Goal: Find contact information: Find contact information

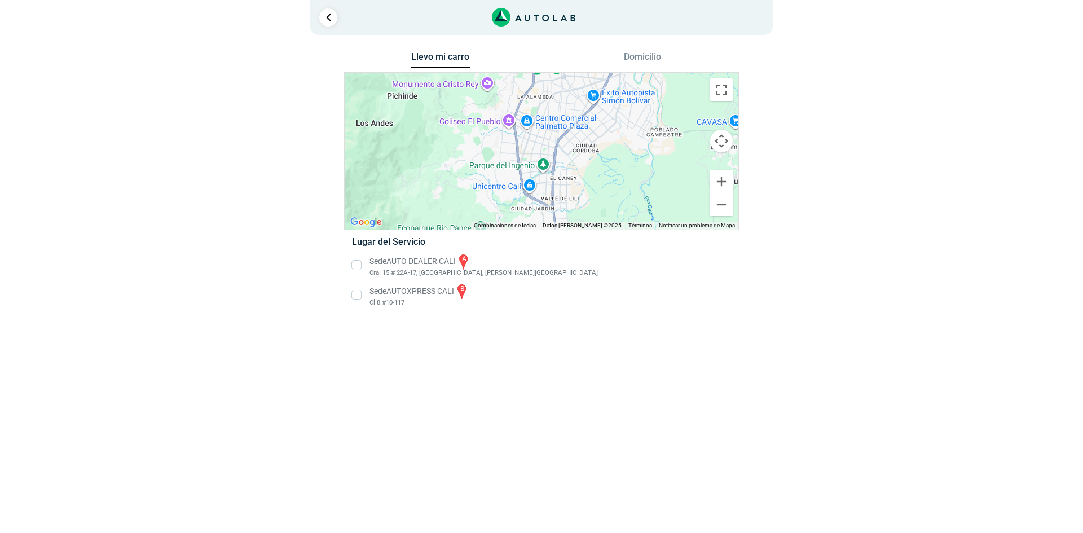
drag, startPoint x: 576, startPoint y: 184, endPoint x: 564, endPoint y: 171, distance: 18.0
click at [565, 175] on div "a b" at bounding box center [542, 151] width 394 height 157
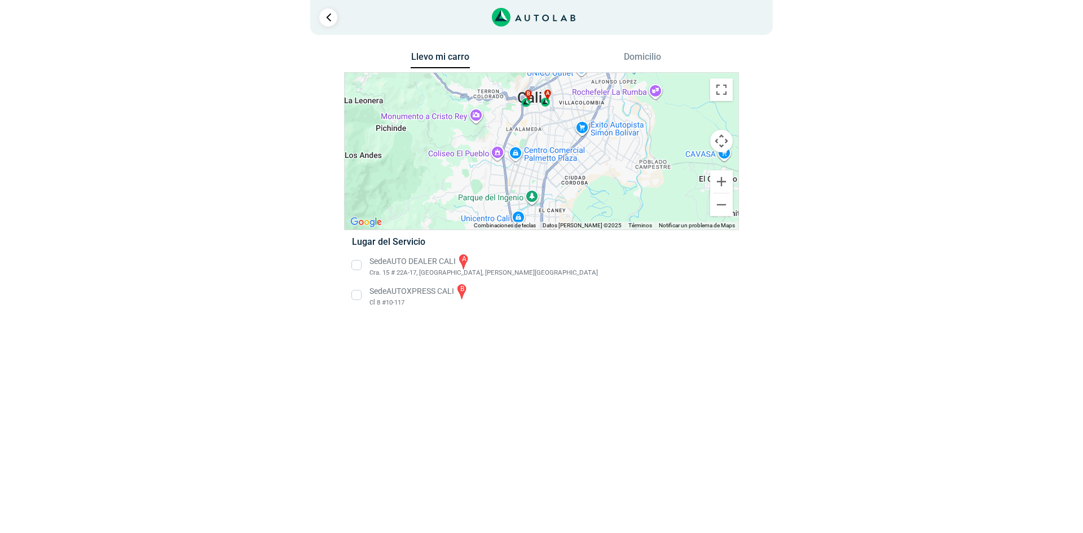
drag, startPoint x: 553, startPoint y: 120, endPoint x: 547, endPoint y: 156, distance: 36.0
click at [547, 156] on div "a b" at bounding box center [542, 151] width 394 height 157
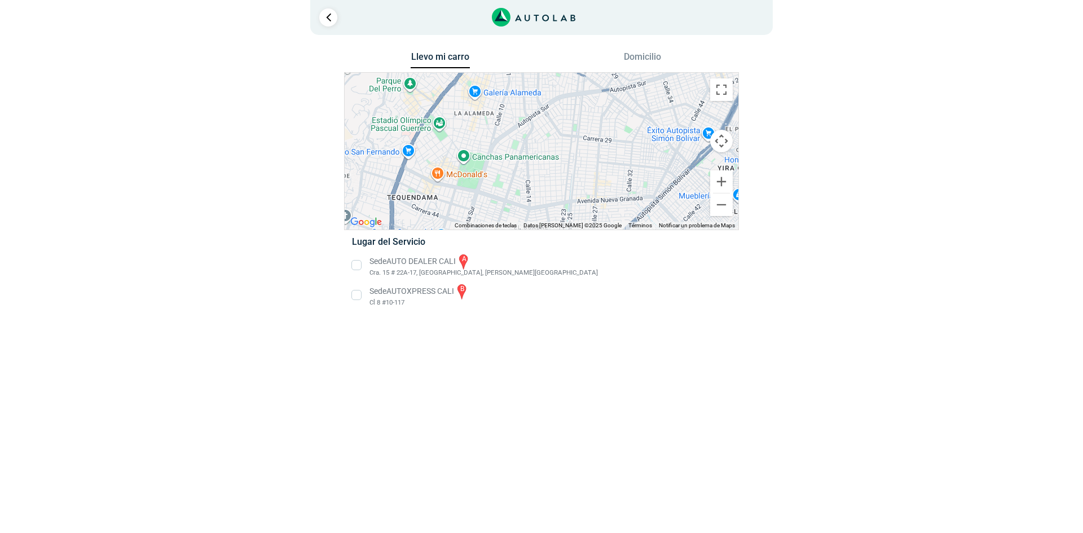
drag, startPoint x: 553, startPoint y: 130, endPoint x: 539, endPoint y: 213, distance: 84.6
click at [539, 213] on div "a b" at bounding box center [542, 151] width 394 height 157
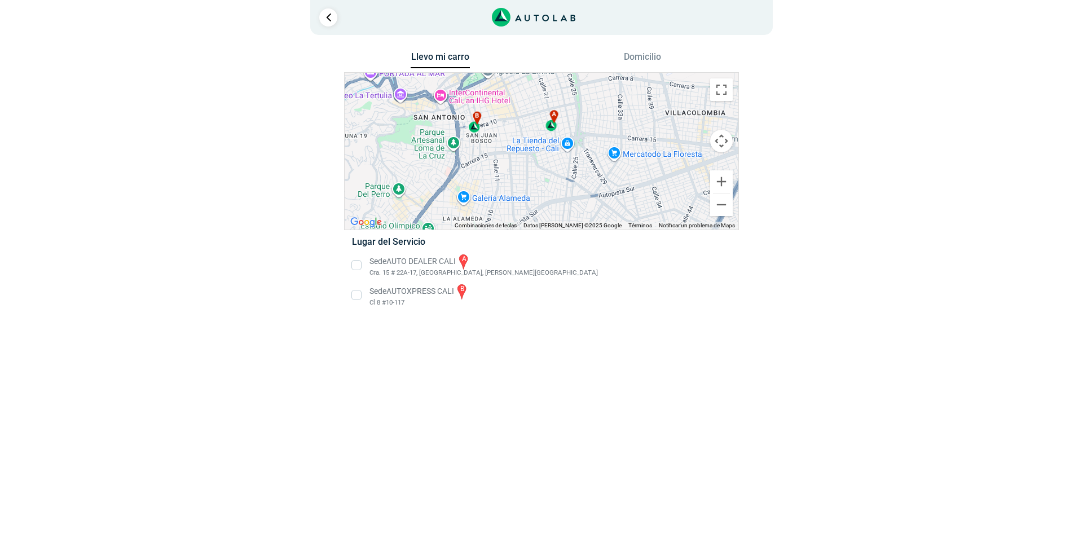
drag, startPoint x: 543, startPoint y: 164, endPoint x: 540, endPoint y: 198, distance: 34.5
click at [540, 198] on div "a b" at bounding box center [542, 151] width 394 height 157
click at [355, 265] on li "Sede AUTO DEALER CALI a Cra. 15 # 22A-17, [GEOGRAPHIC_DATA], [PERSON_NAME][GEOG…" at bounding box center [541, 265] width 395 height 25
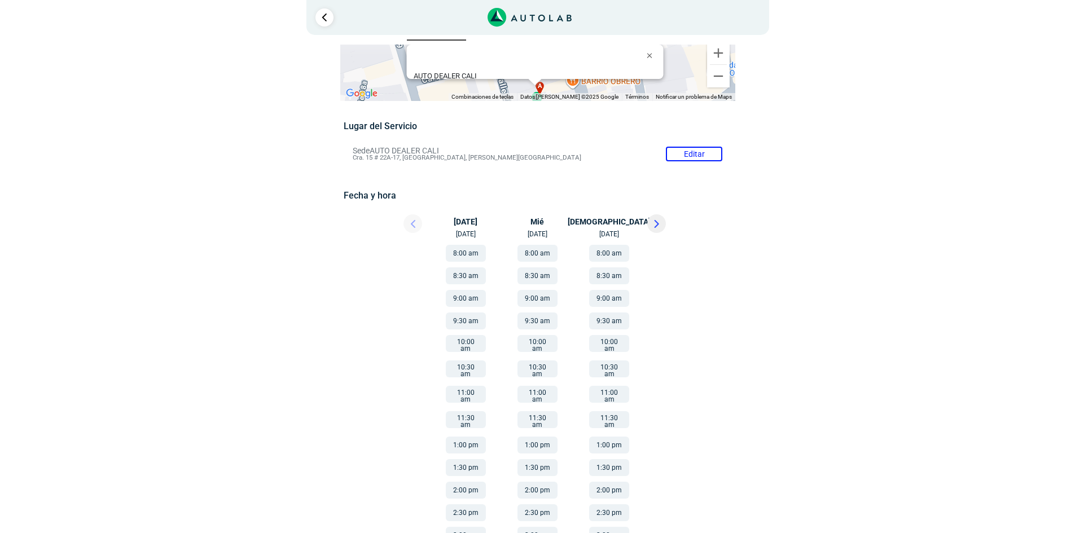
scroll to position [42, 0]
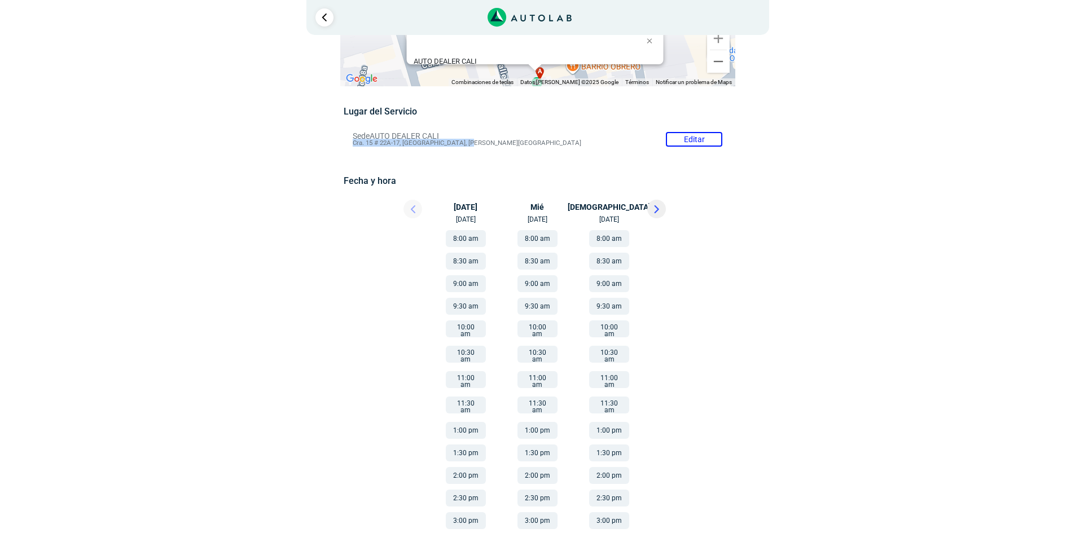
drag, startPoint x: 348, startPoint y: 142, endPoint x: 477, endPoint y: 146, distance: 128.7
click at [477, 146] on li "Sede AUTO DEALER CALI Editar Cra. 15 # 22A-17, [GEOGRAPHIC_DATA], [PERSON_NAME]…" at bounding box center [537, 139] width 386 height 18
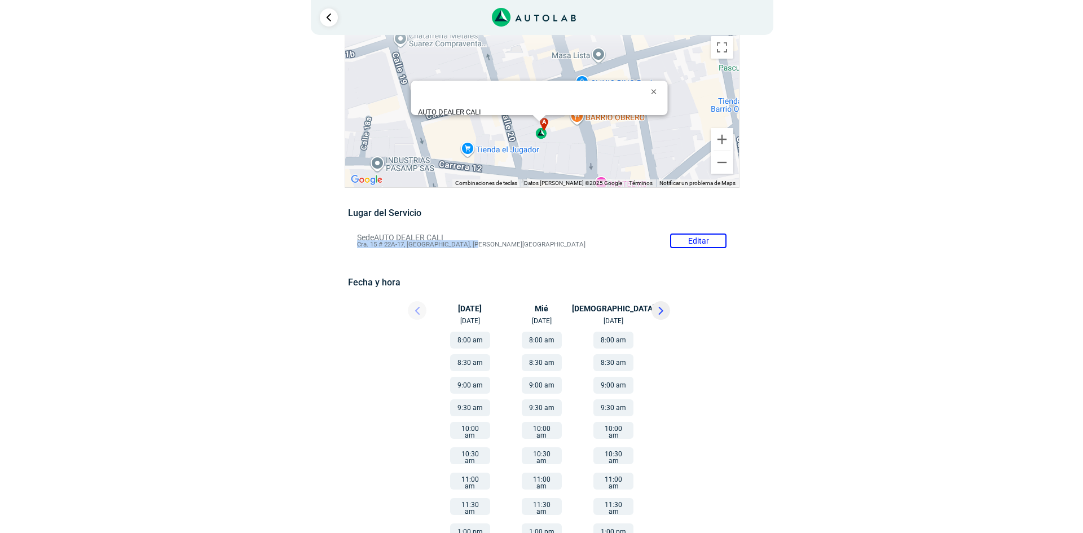
scroll to position [0, 0]
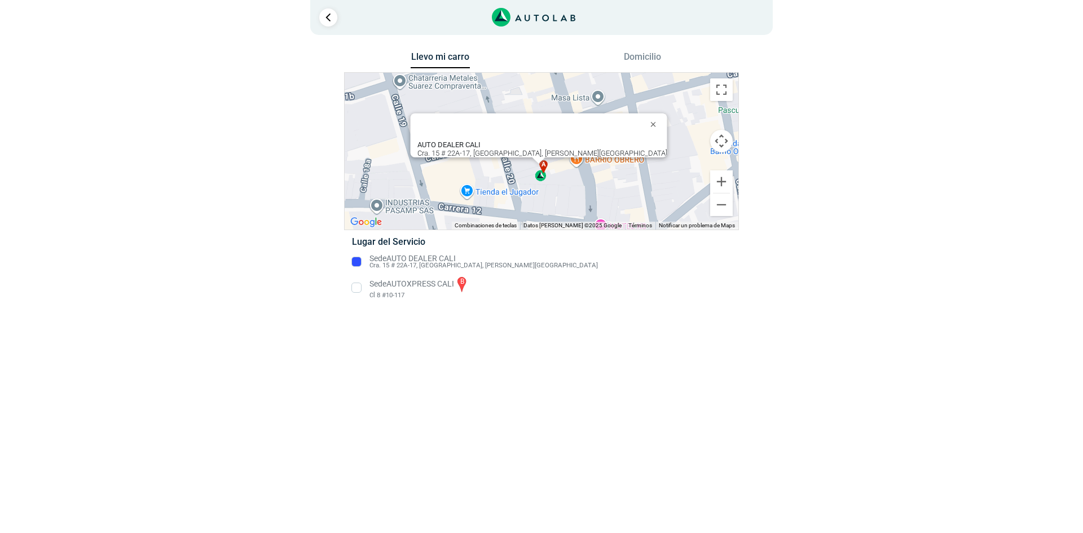
copy span "Cra. 15 # 22A-17, [GEOGRAPHIC_DATA], [PERSON_NAME][GEOGRAPHIC_DATA]"
drag, startPoint x: 475, startPoint y: 147, endPoint x: 530, endPoint y: 149, distance: 55.3
click at [530, 149] on div "AUTO DEALER CALI Cra. 15 # 22A-17, [GEOGRAPHIC_DATA], [PERSON_NAME][GEOGRAPHIC_…" at bounding box center [539, 135] width 257 height 44
copy div "Cra. 15 # 22A-17"
click at [357, 290] on li "Sede AUTOXPRESS CALI b Cl 8 #10-117" at bounding box center [541, 287] width 395 height 25
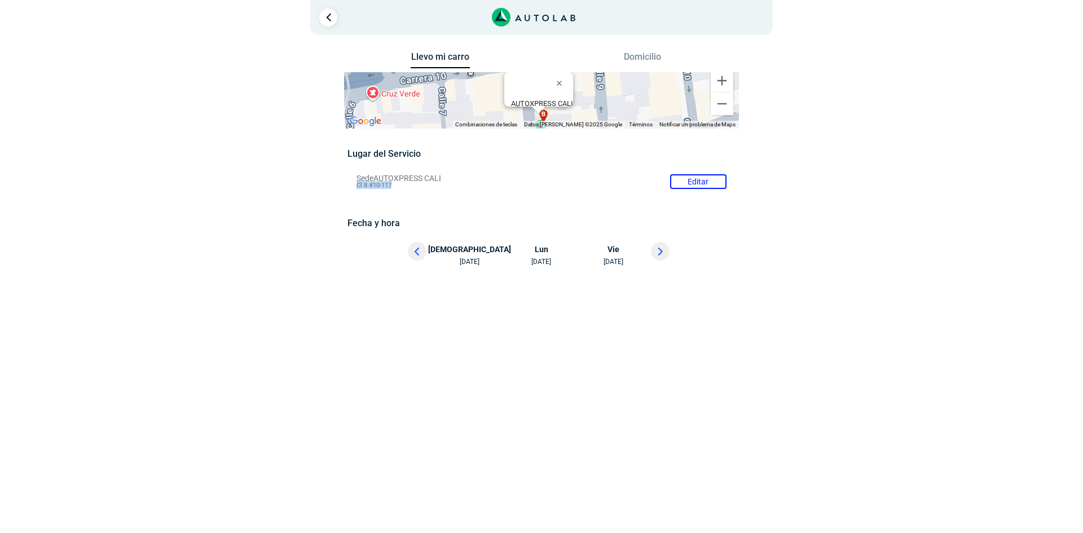
drag, startPoint x: 354, startPoint y: 185, endPoint x: 399, endPoint y: 188, distance: 44.7
click at [399, 188] on li "Sede AUTOXPRESS CALI Editar Cl 8 #10-117" at bounding box center [541, 182] width 386 height 18
